Goal: Check status: Check status

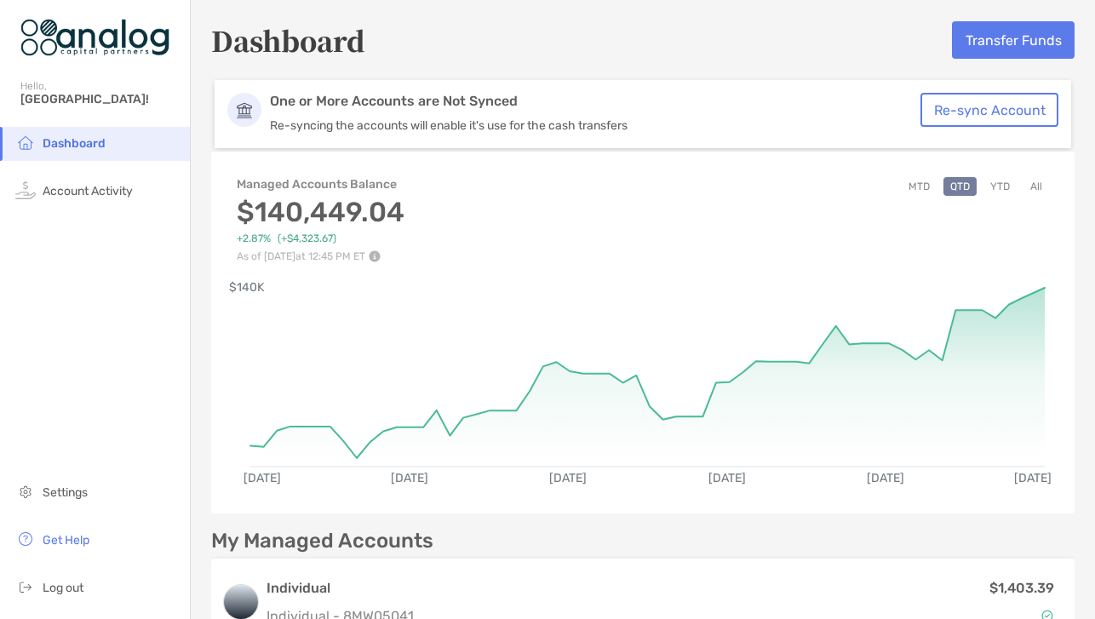
click at [1035, 177] on button "All" at bounding box center [1037, 186] width 26 height 19
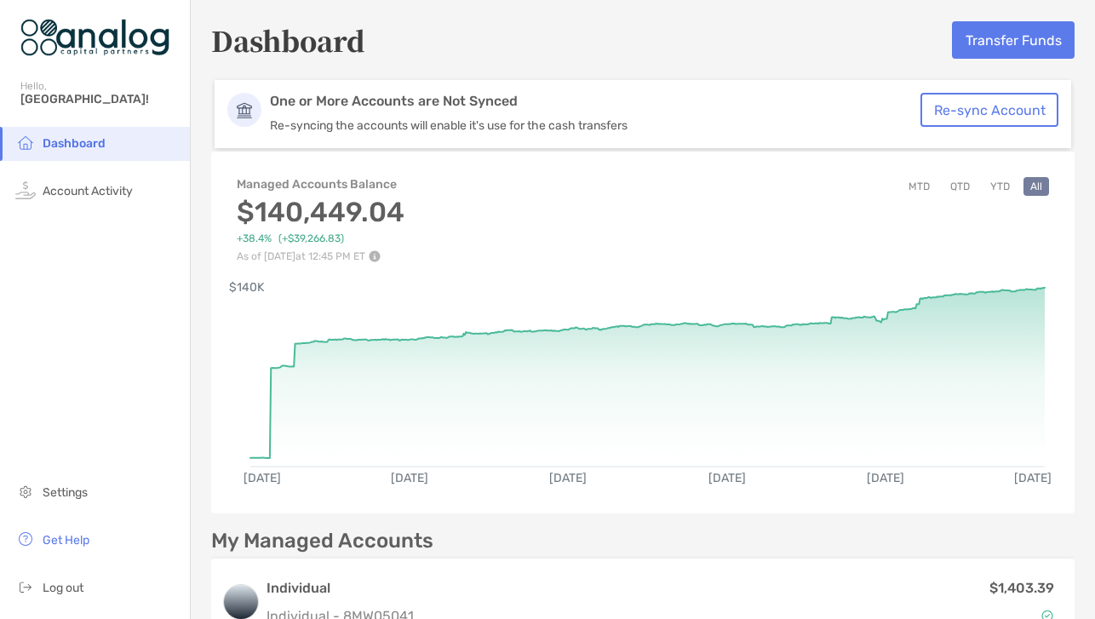
click at [917, 188] on button "MTD" at bounding box center [919, 186] width 35 height 19
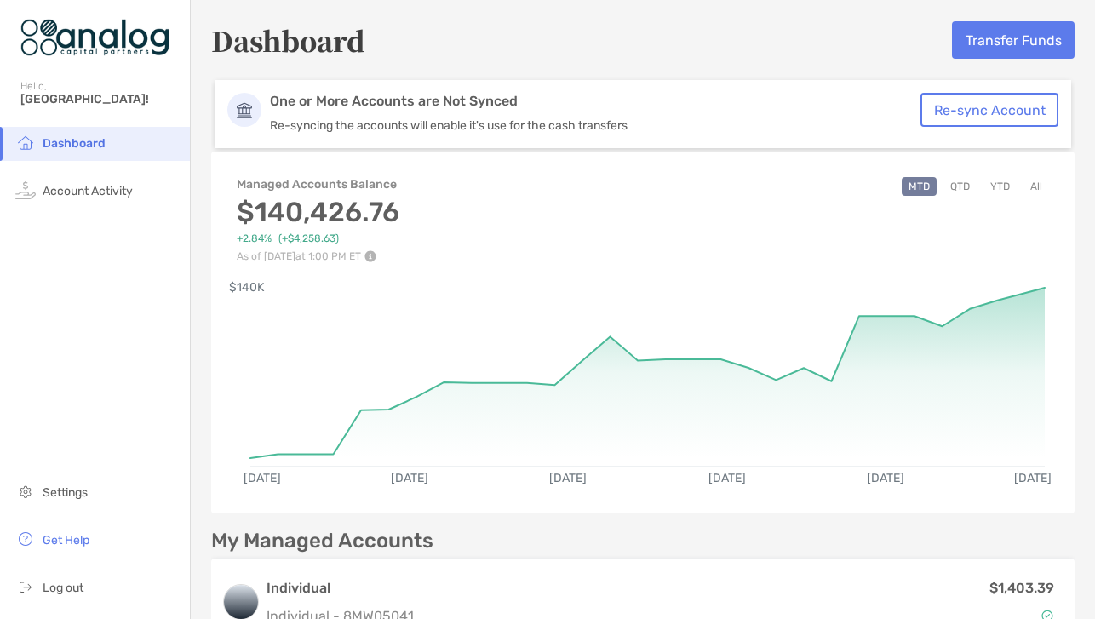
click at [994, 187] on button "YTD" at bounding box center [1000, 186] width 33 height 19
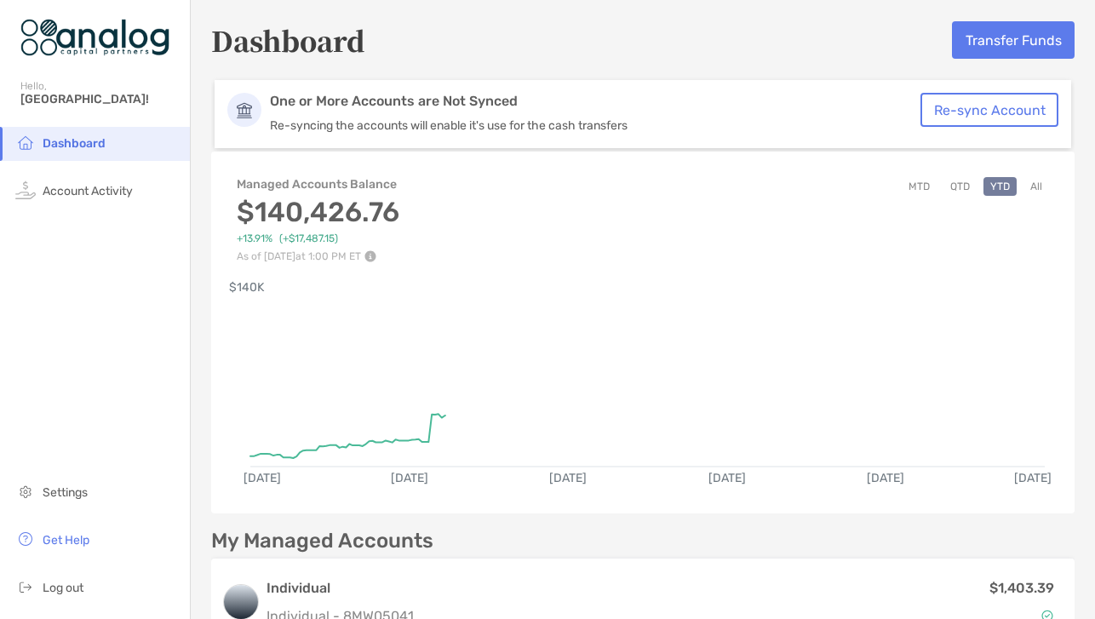
click at [1041, 187] on button "All" at bounding box center [1037, 186] width 26 height 19
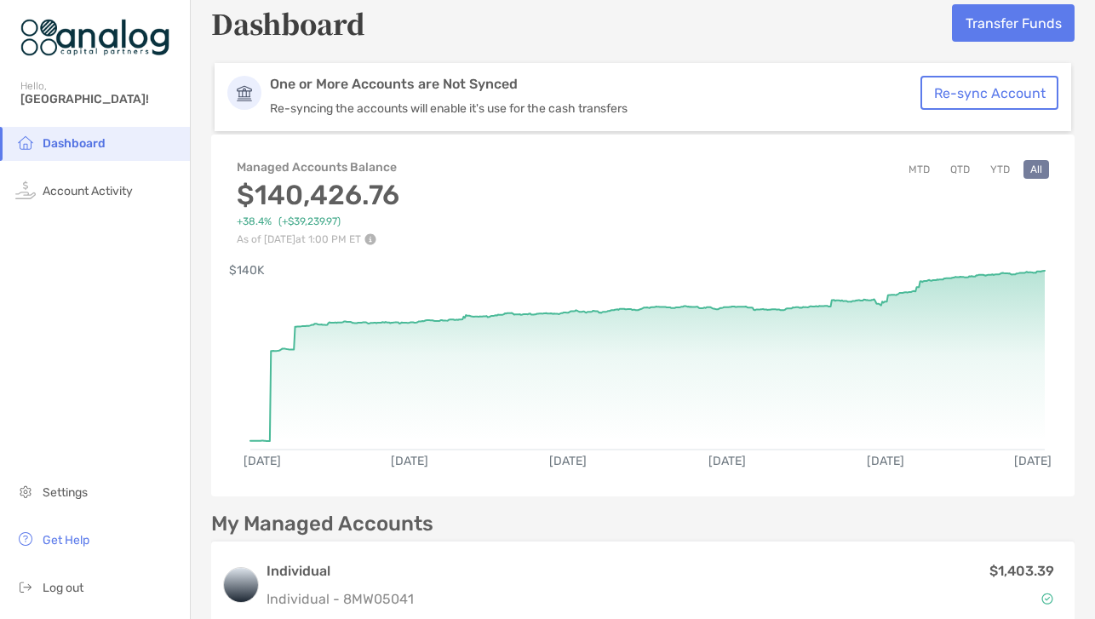
scroll to position [8, 0]
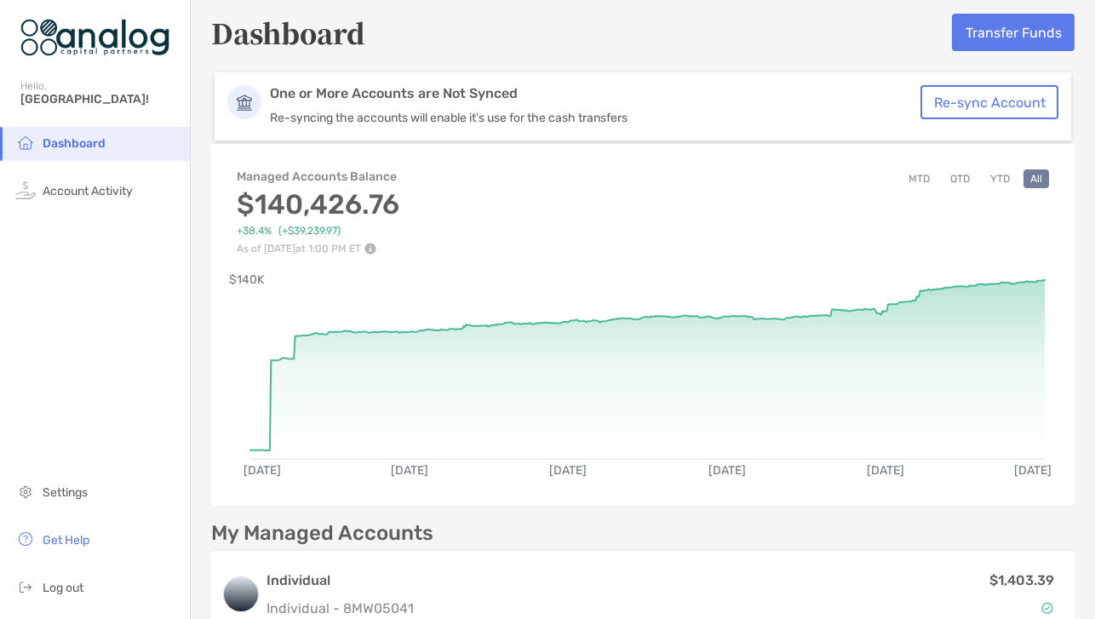
click at [999, 177] on button "YTD" at bounding box center [1000, 178] width 33 height 19
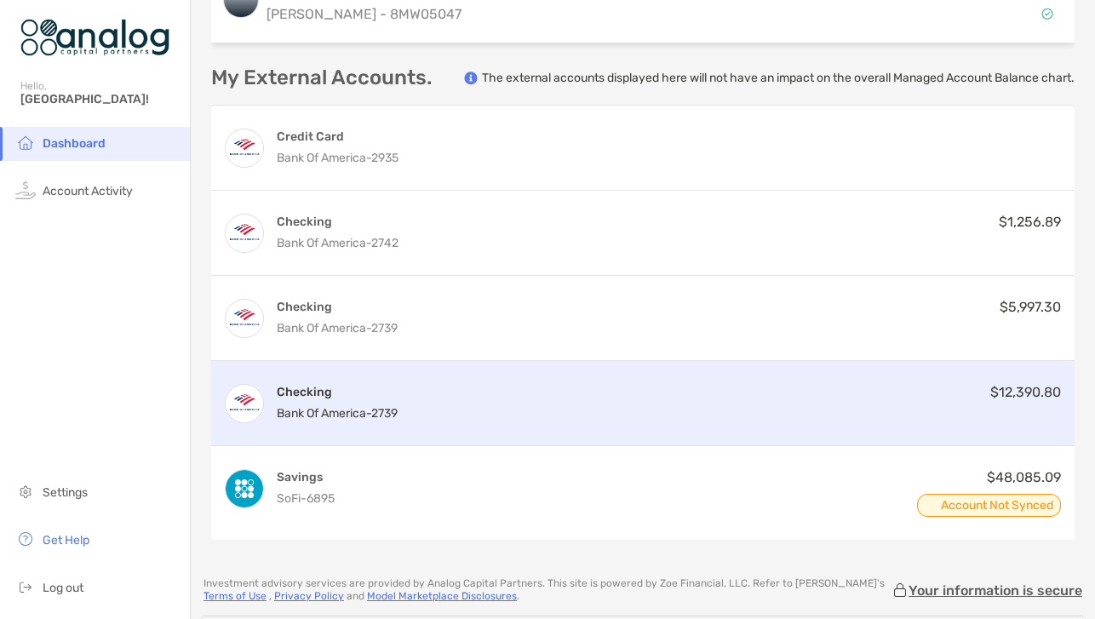
scroll to position [1087, 0]
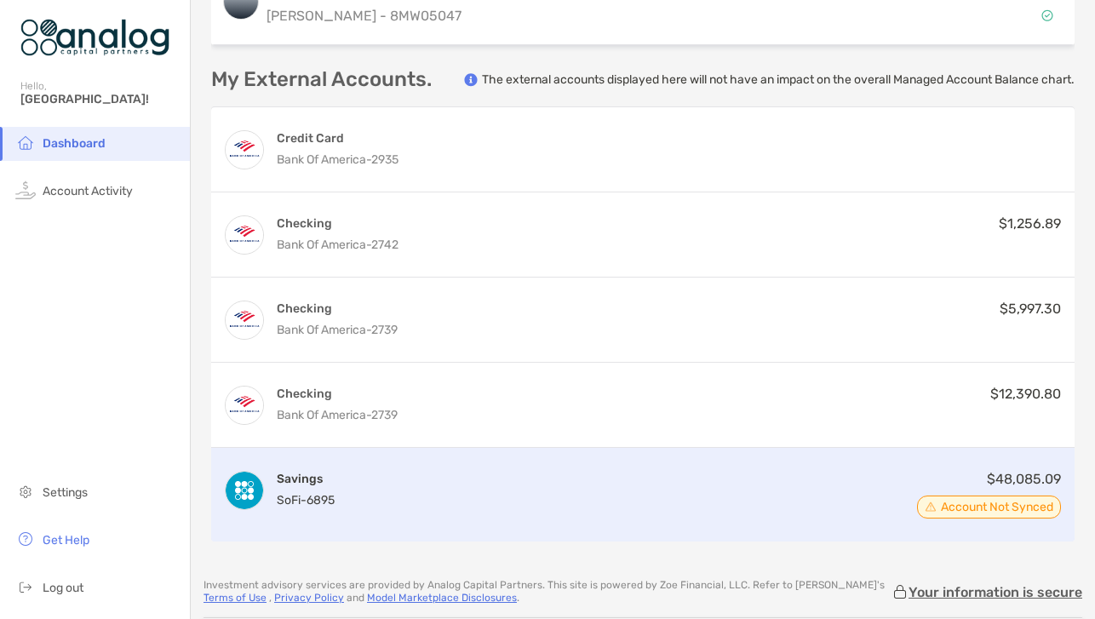
click at [440, 509] on div "Savings SoFi - 6895 $48,085.09 Account Not Synced" at bounding box center [643, 495] width 864 height 94
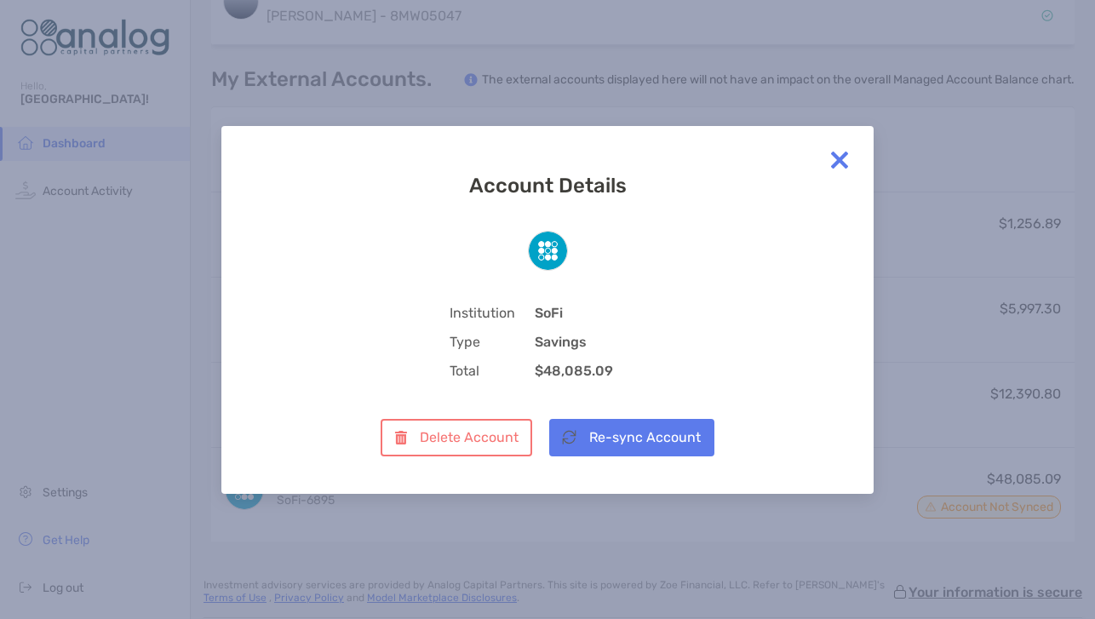
click at [644, 78] on div "Account Details Institution SoFi Type Savings Total $48,085.09 Delete Account R…" at bounding box center [547, 309] width 1095 height 619
click at [837, 158] on img at bounding box center [840, 160] width 34 height 34
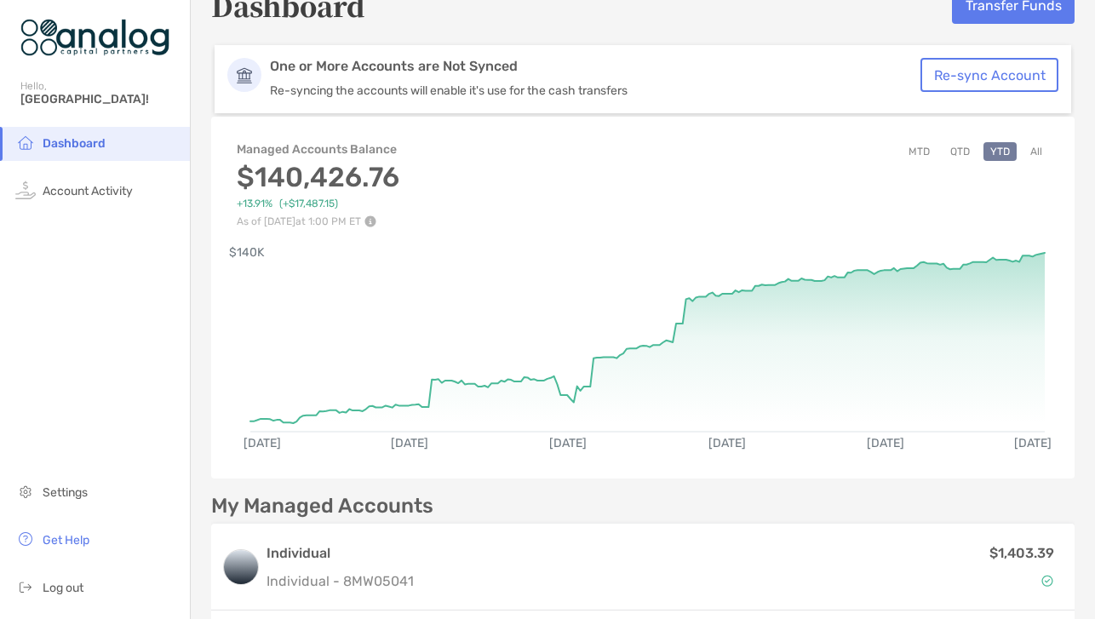
scroll to position [0, 0]
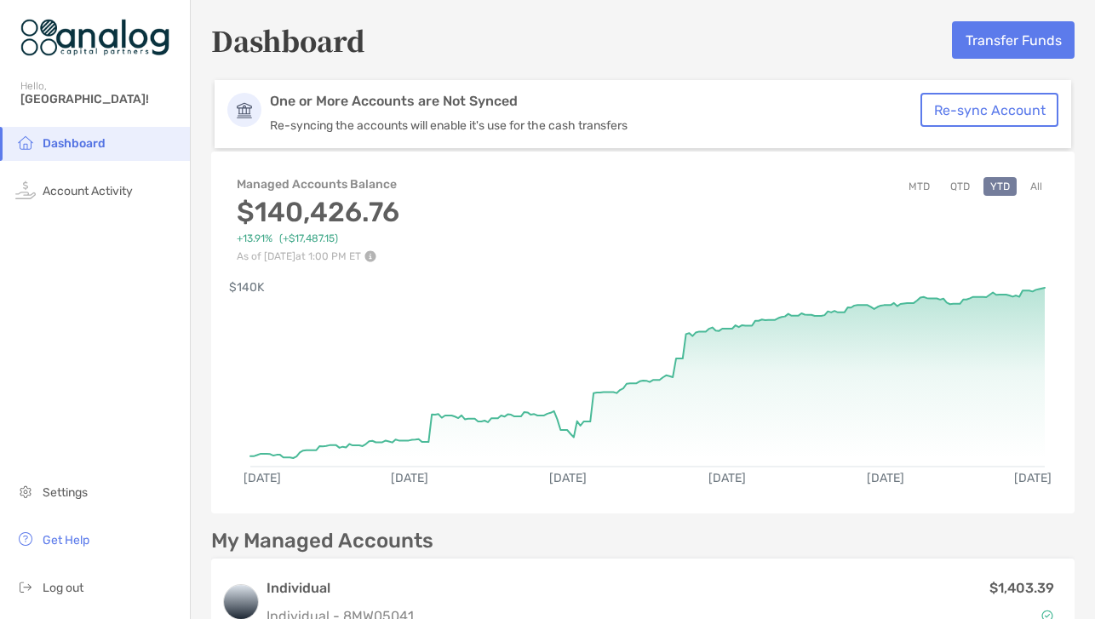
click at [1035, 188] on button "All" at bounding box center [1037, 186] width 26 height 19
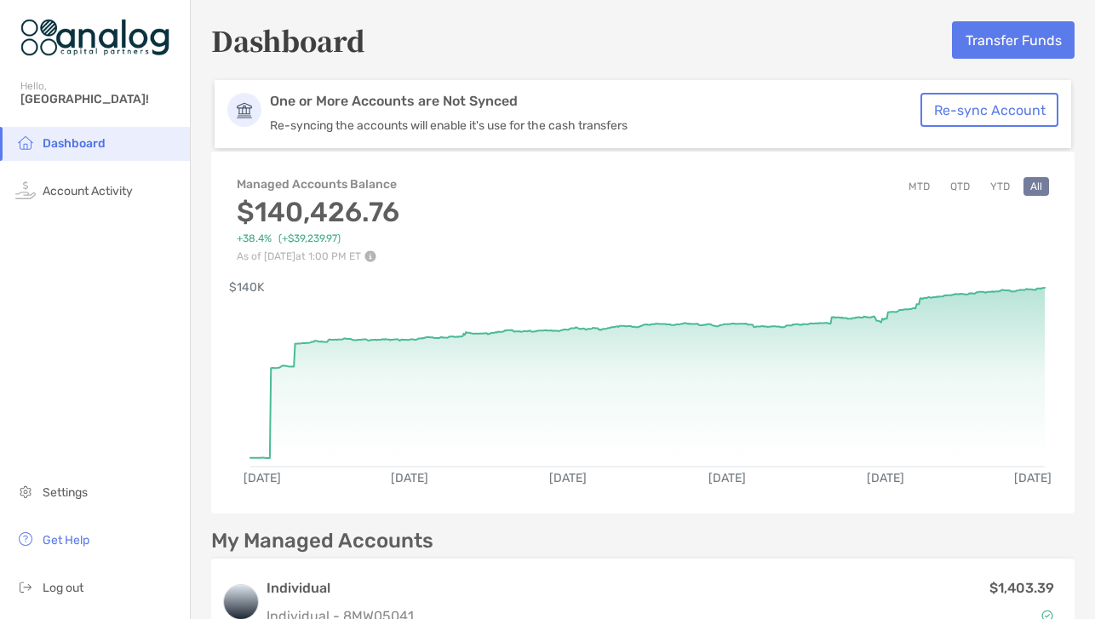
click at [924, 187] on button "MTD" at bounding box center [919, 186] width 35 height 19
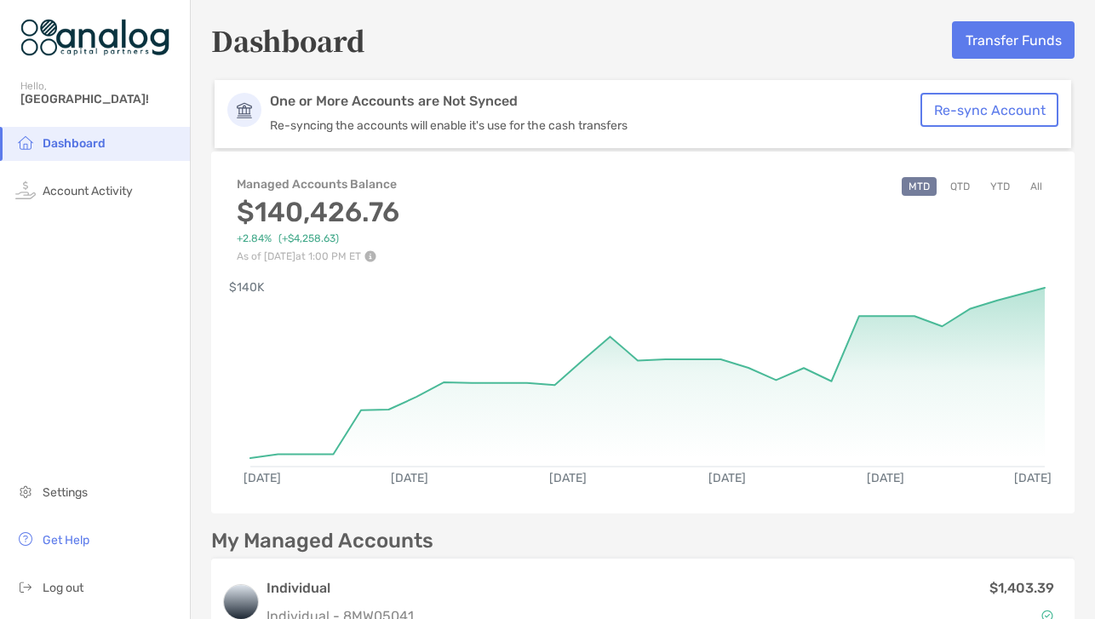
click at [830, 252] on div "Managed Accounts Balance $140,426.76 +2.84% ( +$4,258.63 ) As of [DATE] 1:00 PM…" at bounding box center [643, 211] width 864 height 102
click at [711, 245] on div "Managed Accounts Balance $140,426.76 +2.84% ( +$4,258.63 ) As of [DATE] 1:00 PM…" at bounding box center [643, 211] width 864 height 102
click at [991, 183] on button "YTD" at bounding box center [1000, 186] width 33 height 19
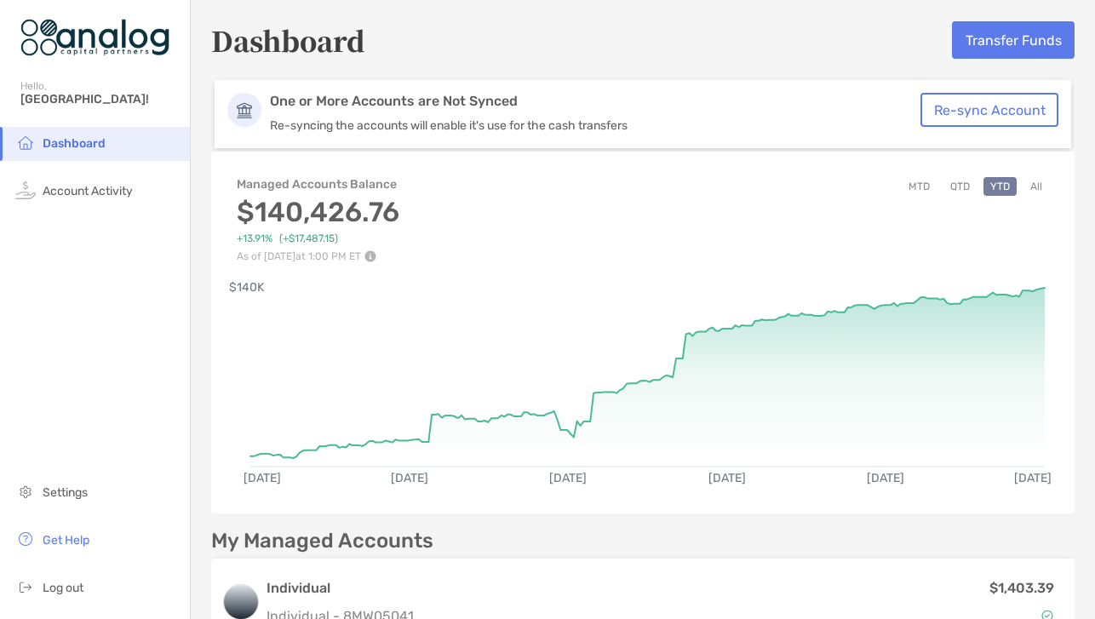
click at [1032, 185] on button "All" at bounding box center [1037, 186] width 26 height 19
